Goal: Task Accomplishment & Management: Complete application form

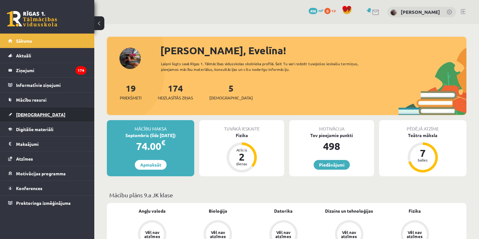
click at [48, 117] on link "[DEMOGRAPHIC_DATA]" at bounding box center [47, 114] width 78 height 14
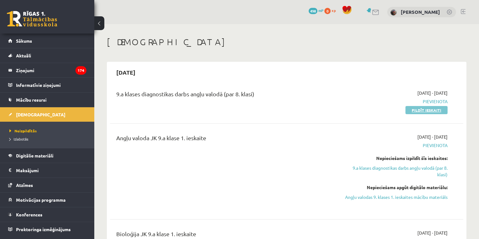
click at [412, 111] on link "Pildīt ieskaiti" at bounding box center [426, 110] width 42 height 8
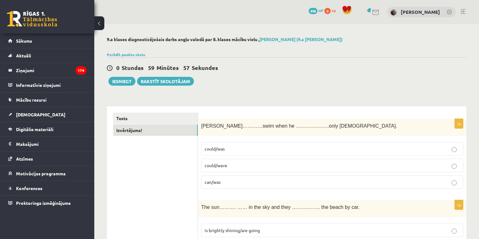
click at [155, 127] on link "Izvērtējums!" at bounding box center [155, 131] width 84 height 12
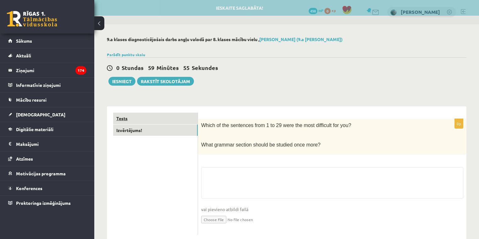
click at [155, 119] on link "Tests" at bounding box center [155, 119] width 84 height 12
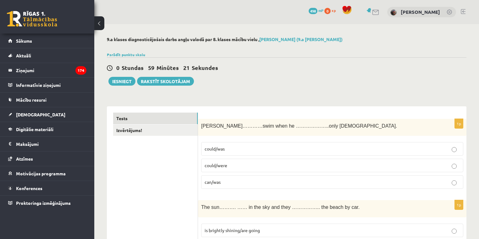
click at [251, 151] on p "could/was" at bounding box center [331, 149] width 255 height 7
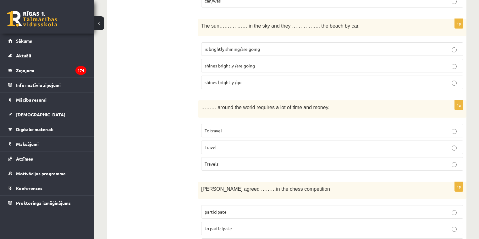
scroll to position [201, 0]
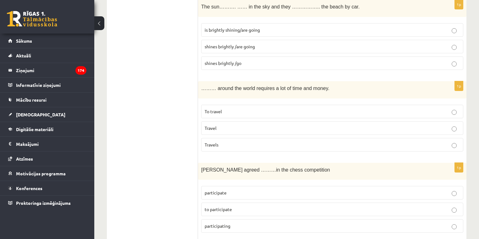
click at [230, 45] on span "shines brightly /are going" at bounding box center [229, 47] width 50 height 6
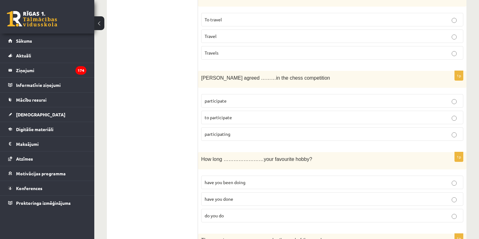
scroll to position [249, 0]
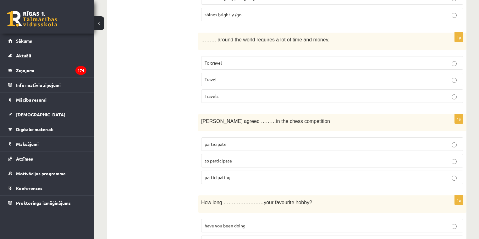
click at [287, 62] on p "To travel" at bounding box center [331, 63] width 255 height 7
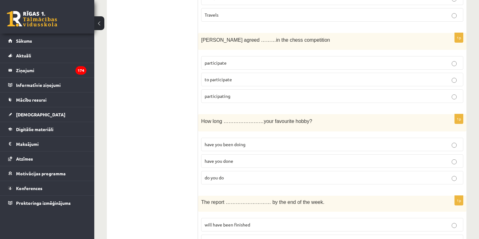
scroll to position [336, 0]
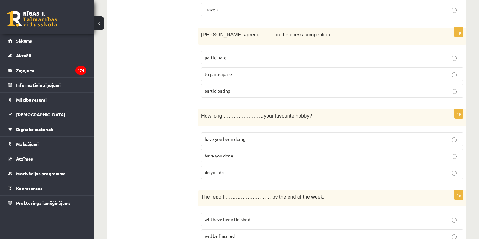
click at [274, 71] on p "to participate" at bounding box center [331, 74] width 255 height 7
click at [319, 60] on label "participate" at bounding box center [332, 58] width 262 height 14
click at [361, 68] on label "to participate" at bounding box center [332, 75] width 262 height 14
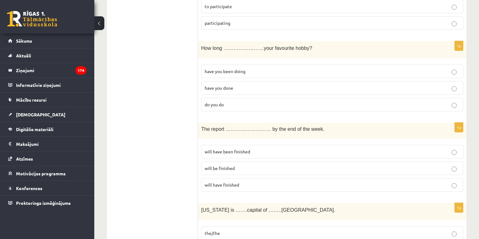
scroll to position [407, 0]
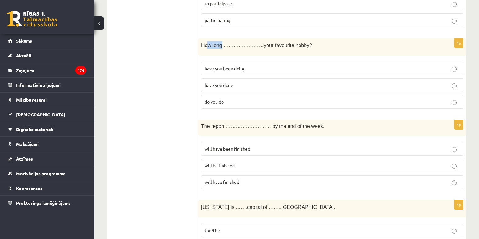
click at [217, 46] on span "How long ……………………your favourite hobby?" at bounding box center [256, 45] width 111 height 5
click at [209, 44] on span "How long ……………………your favourite hobby?" at bounding box center [256, 45] width 111 height 5
click at [208, 44] on span "How long ……………………your favourite hobby?" at bounding box center [256, 45] width 111 height 5
drag, startPoint x: 209, startPoint y: 45, endPoint x: 205, endPoint y: 46, distance: 3.7
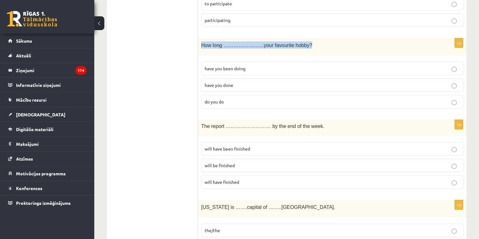
click at [209, 45] on span "How long ……………………your favourite hobby?" at bounding box center [256, 45] width 111 height 5
drag, startPoint x: 198, startPoint y: 61, endPoint x: 200, endPoint y: 58, distance: 3.4
click at [199, 61] on div "1p How long ……………………your favourite hobby? have you been doing have you done do …" at bounding box center [332, 75] width 268 height 75
click at [272, 84] on p "have you done" at bounding box center [331, 85] width 255 height 7
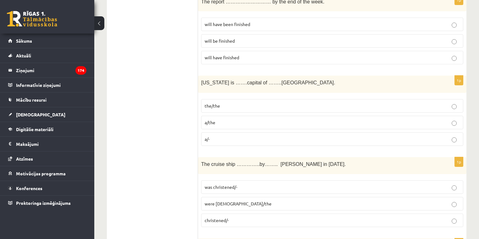
scroll to position [534, 0]
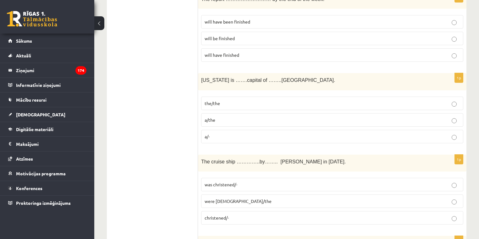
click at [284, 100] on p "the/the" at bounding box center [331, 103] width 255 height 7
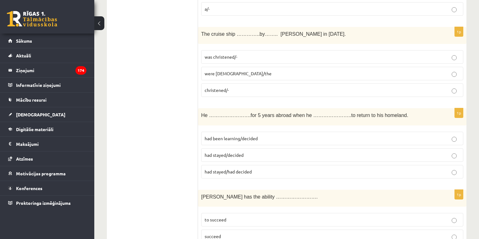
scroll to position [678, 0]
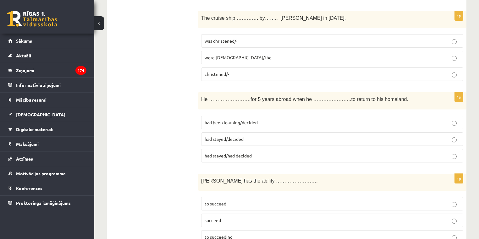
click at [236, 38] on span "was christened/-" at bounding box center [220, 41] width 33 height 6
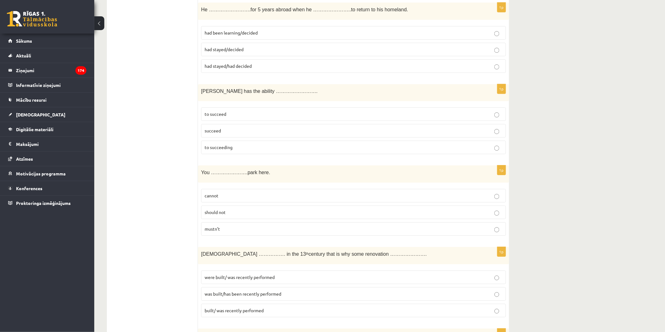
scroll to position [762, 0]
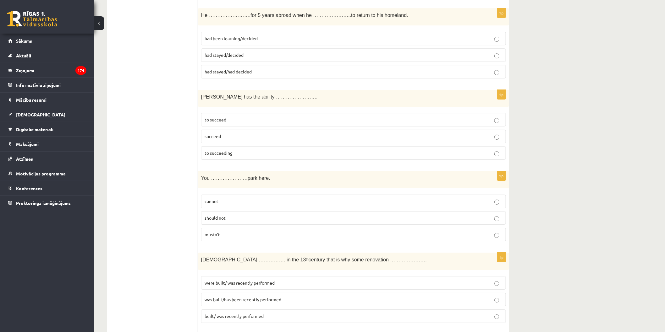
click at [226, 38] on span "had been learning/decided" at bounding box center [230, 38] width 53 height 6
click at [209, 123] on p "to succeed" at bounding box center [353, 120] width 298 height 7
click at [252, 200] on p "cannot" at bounding box center [353, 201] width 298 height 7
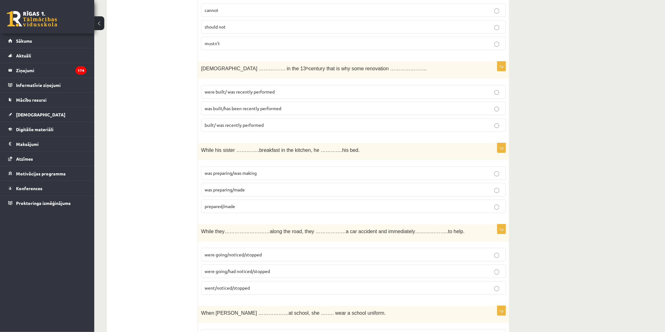
scroll to position [956, 0]
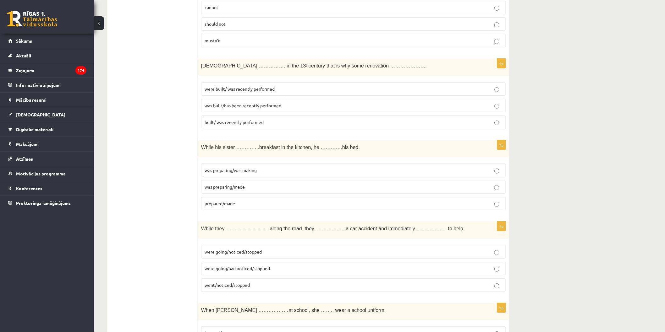
click at [478, 104] on p "was built/has been recently performed" at bounding box center [353, 105] width 298 height 7
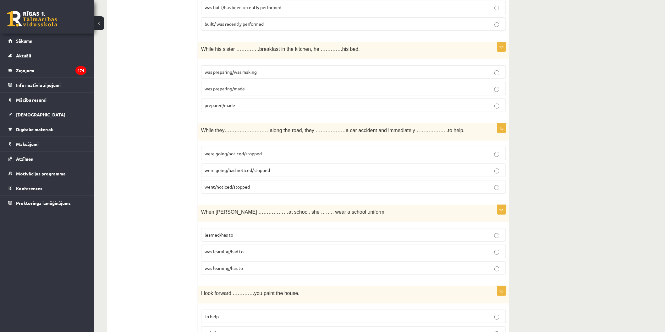
scroll to position [962, 0]
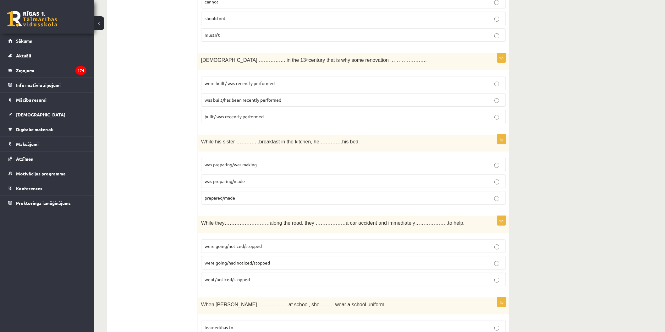
click at [283, 179] on label "was preparing/made" at bounding box center [353, 182] width 305 height 14
click at [318, 239] on label "were going/had noticed/stopped" at bounding box center [353, 263] width 305 height 14
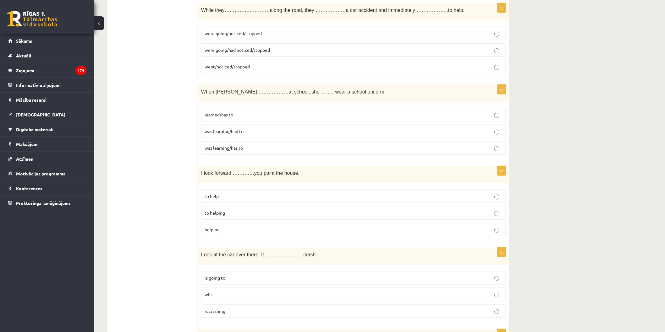
scroll to position [1185, 0]
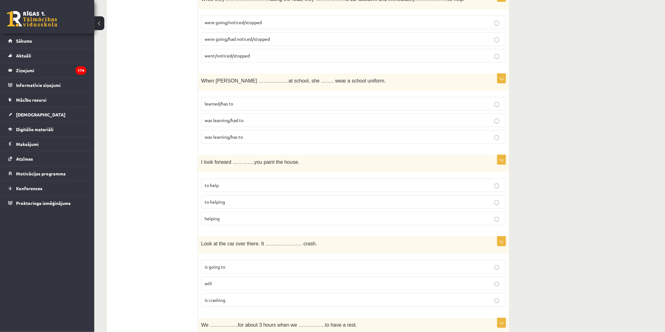
click at [478, 140] on p "was learning/has to" at bounding box center [353, 137] width 298 height 7
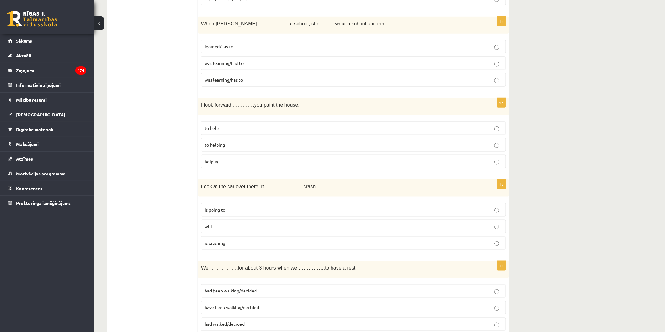
scroll to position [1254, 0]
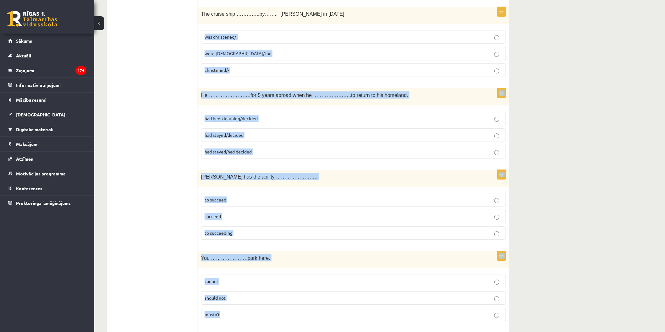
drag, startPoint x: 639, startPoint y: -7, endPoint x: 646, endPoint y: 6, distance: 14.5
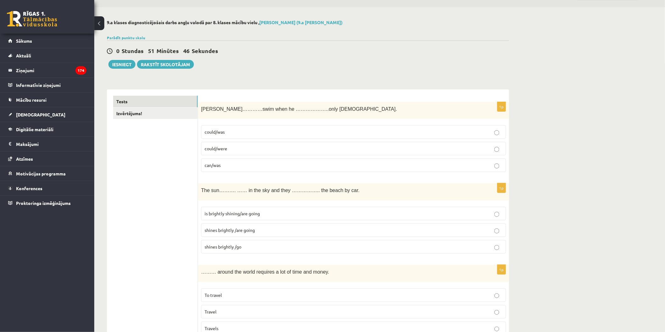
scroll to position [0, 0]
